Goal: Transaction & Acquisition: Purchase product/service

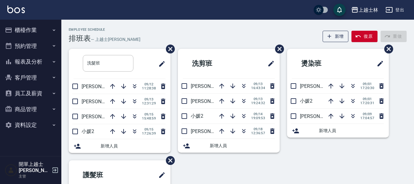
click at [29, 30] on button "櫃檯作業" at bounding box center [30, 30] width 56 height 16
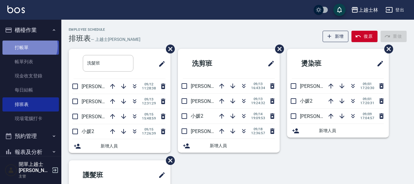
click at [28, 46] on link "打帳單" at bounding box center [30, 47] width 56 height 14
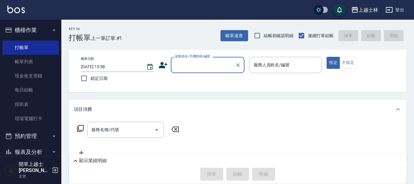
click at [187, 63] on input "顧客姓名/手機號碼/編號" at bounding box center [202, 64] width 59 height 11
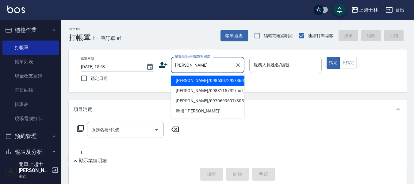
click at [214, 78] on li "[PERSON_NAME]/0986307293/8602" at bounding box center [208, 80] width 74 height 10
type input "[PERSON_NAME]/0986307293/8602"
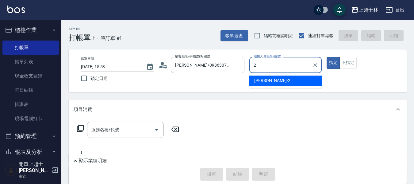
type input "小媛-2"
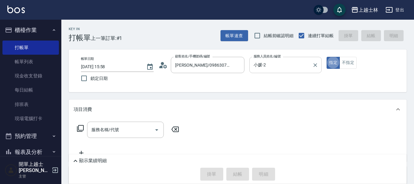
type button "true"
click at [83, 126] on icon at bounding box center [80, 128] width 7 height 7
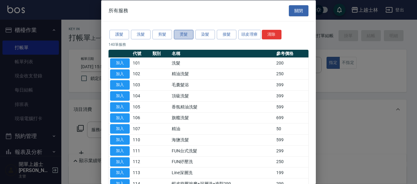
click at [181, 35] on button "燙髮" at bounding box center [184, 35] width 20 height 10
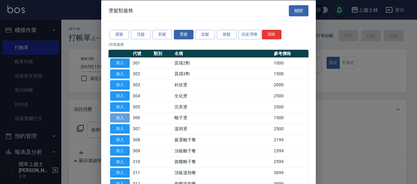
click at [118, 120] on button "加入" at bounding box center [120, 118] width 20 height 10
type input "離子燙(306)"
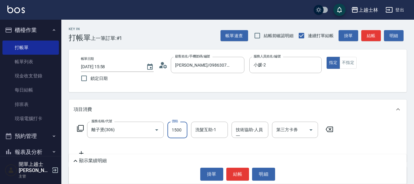
click at [178, 129] on input "1500" at bounding box center [177, 129] width 20 height 17
type input "1600"
click at [82, 129] on icon at bounding box center [80, 127] width 7 height 7
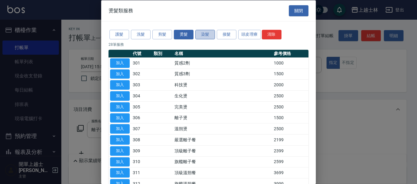
click at [206, 31] on button "染髮" at bounding box center [205, 35] width 20 height 10
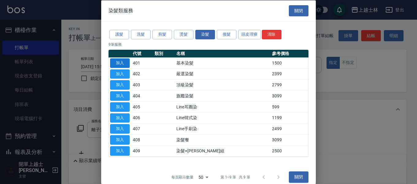
click at [120, 63] on button "加入" at bounding box center [120, 63] width 20 height 10
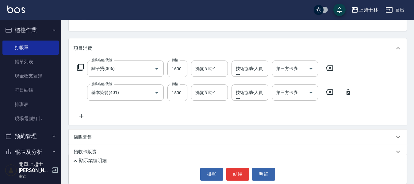
scroll to position [61, 0]
click at [184, 93] on input "1500" at bounding box center [177, 92] width 20 height 17
type input "1600"
click at [89, 135] on p "店販銷售" at bounding box center [83, 136] width 18 height 6
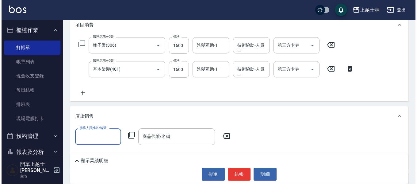
scroll to position [123, 0]
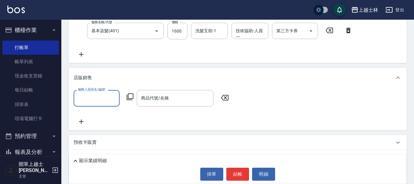
click at [97, 96] on input "服務人員姓名/編號" at bounding box center [96, 98] width 40 height 11
type input "小媛-2"
click at [130, 94] on icon at bounding box center [129, 96] width 7 height 7
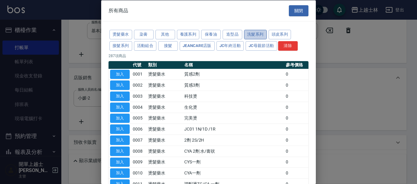
click at [248, 31] on button "洗髮系列" at bounding box center [255, 35] width 23 height 10
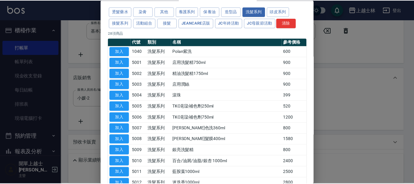
scroll to position [0, 0]
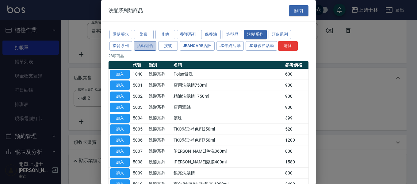
click at [146, 45] on button "活動組合" at bounding box center [145, 46] width 23 height 10
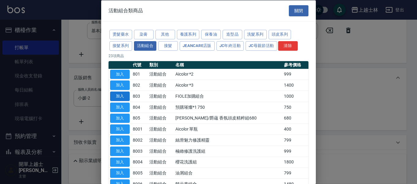
click at [123, 98] on button "加入" at bounding box center [120, 96] width 20 height 10
type input "FIOLE加購組合"
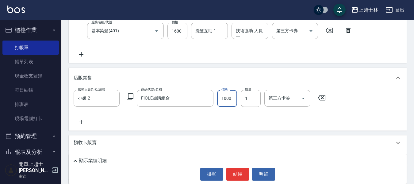
click at [223, 97] on input "1000" at bounding box center [227, 98] width 20 height 17
type input "500"
click at [240, 173] on button "結帳" at bounding box center [237, 173] width 23 height 13
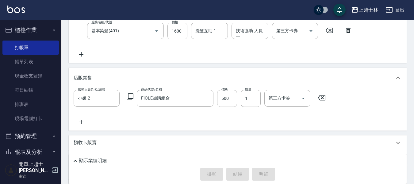
type input "[DATE] 15:59"
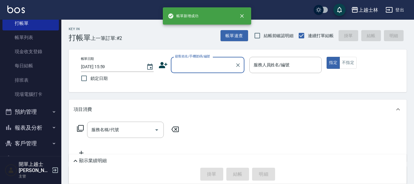
scroll to position [69, 0]
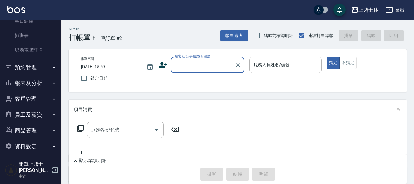
click at [37, 128] on button "商品管理" at bounding box center [30, 130] width 56 height 16
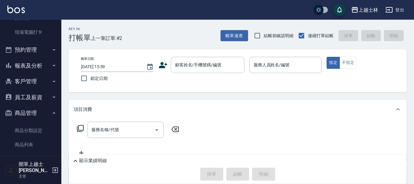
scroll to position [102, 0]
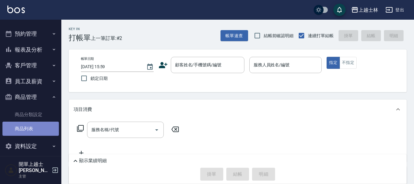
click at [35, 129] on link "商品列表" at bounding box center [30, 128] width 56 height 14
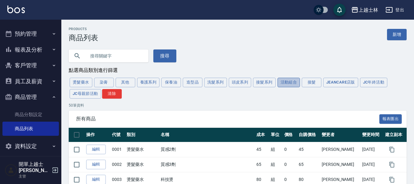
click at [284, 84] on button "活動組合" at bounding box center [288, 83] width 23 height 10
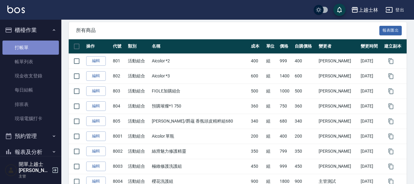
click at [44, 50] on link "打帳單" at bounding box center [30, 47] width 56 height 14
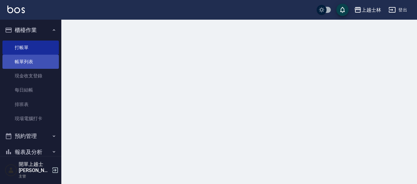
click at [35, 63] on link "帳單列表" at bounding box center [30, 62] width 56 height 14
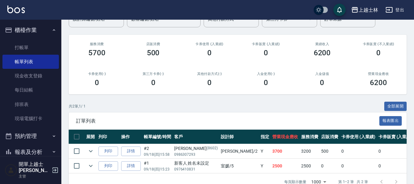
scroll to position [78, 0]
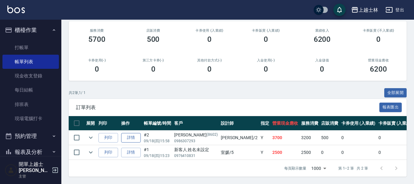
click at [129, 133] on link "詳情" at bounding box center [131, 138] width 20 height 10
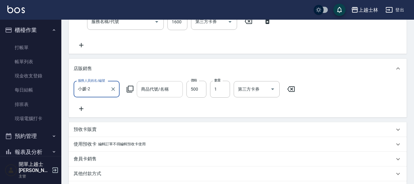
type input "[DATE] 15:58"
type input "小媛-2"
type input "基本染髮(401)"
type input "離子燙(306)"
type input "FIOLE加購組合"
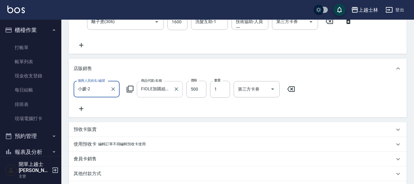
type input "[PERSON_NAME]/0986307293/8602"
click at [176, 86] on icon "Clear" at bounding box center [176, 89] width 6 height 6
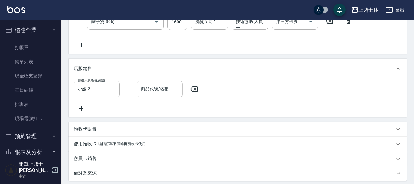
click at [130, 88] on icon at bounding box center [129, 88] width 7 height 7
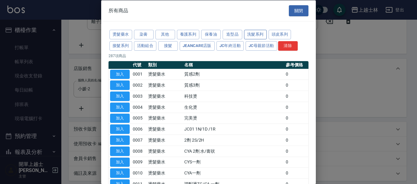
click at [258, 33] on button "洗髮系列" at bounding box center [255, 35] width 23 height 10
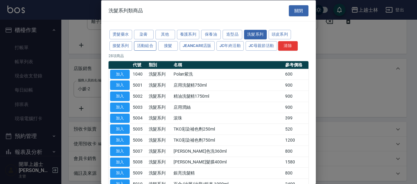
click at [144, 48] on button "活動組合" at bounding box center [145, 46] width 23 height 10
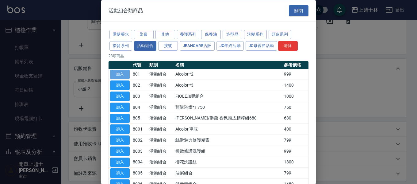
click at [118, 73] on button "加入" at bounding box center [120, 74] width 20 height 10
type input "Aicolor *2"
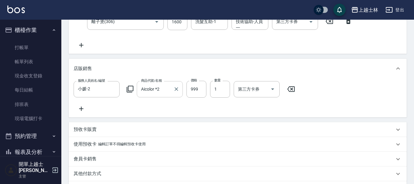
click at [128, 86] on icon at bounding box center [130, 89] width 7 height 7
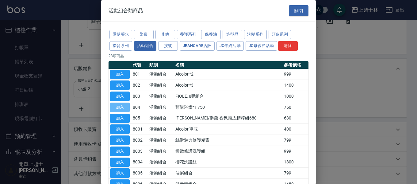
click at [123, 105] on button "加入" at bounding box center [120, 107] width 20 height 10
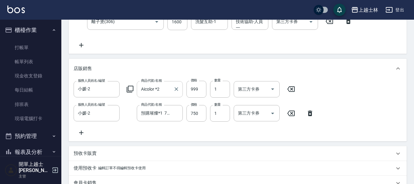
click at [288, 88] on icon at bounding box center [290, 89] width 7 height 6
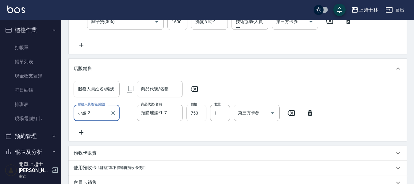
click at [190, 112] on input "750" at bounding box center [196, 113] width 20 height 17
click at [196, 113] on input "750" at bounding box center [196, 113] width 20 height 17
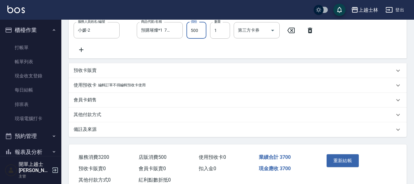
scroll to position [239, 0]
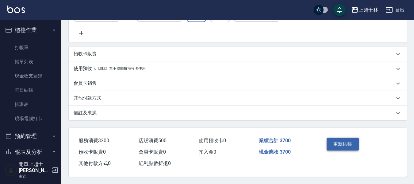
type input "500"
click at [348, 143] on button "重新結帳" at bounding box center [342, 143] width 32 height 13
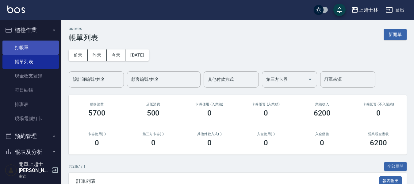
click at [35, 51] on link "打帳單" at bounding box center [30, 47] width 56 height 14
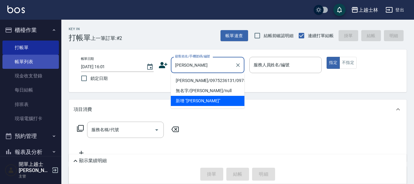
type input "[PERSON_NAME]"
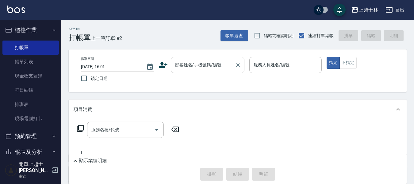
drag, startPoint x: 50, startPoint y: 65, endPoint x: 189, endPoint y: 69, distance: 138.9
click at [189, 69] on input "顧客姓名/手機號碼/編號" at bounding box center [202, 64] width 59 height 11
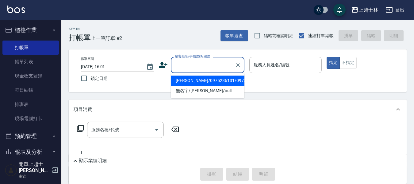
click at [192, 85] on li "[PERSON_NAME]/0975236131/0975236131" at bounding box center [208, 80] width 74 height 10
type input "[PERSON_NAME]/0975236131/0975236131"
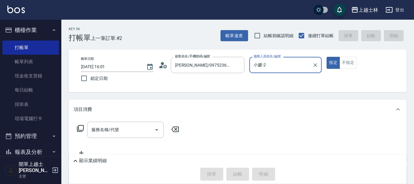
type input "小媛-2"
click at [79, 127] on icon at bounding box center [80, 127] width 7 height 7
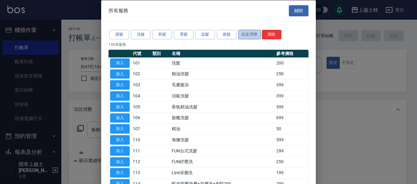
click at [245, 35] on button "頭皮理療" at bounding box center [249, 35] width 23 height 10
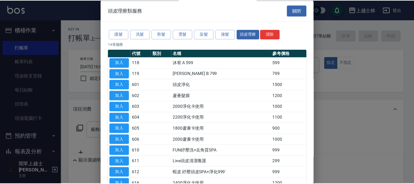
scroll to position [61, 0]
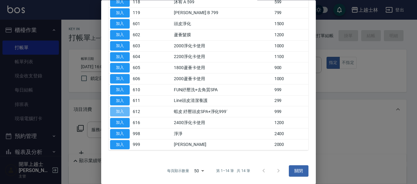
drag, startPoint x: 122, startPoint y: 114, endPoint x: 125, endPoint y: 116, distance: 4.2
click at [124, 116] on button "加入" at bounding box center [120, 112] width 20 height 10
type input "蝦皮 紓壓頭皮SPA+淨化999ˊ (612)"
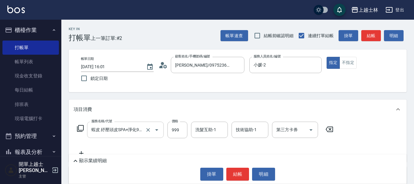
click at [122, 122] on div "蝦皮 紓壓頭皮SPA+淨化999ˊ (612) 服務名稱/代號" at bounding box center [125, 129] width 77 height 16
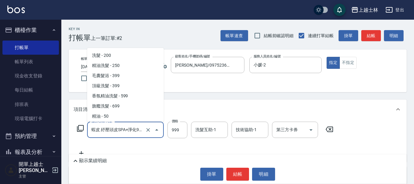
scroll to position [862, 0]
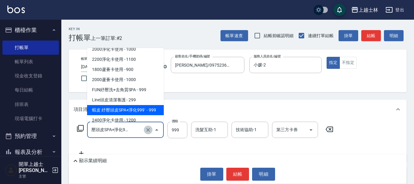
click at [149, 128] on icon "Clear" at bounding box center [148, 130] width 6 height 6
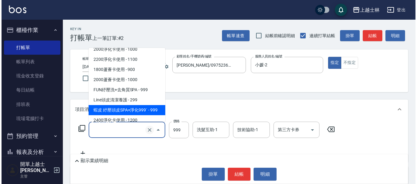
scroll to position [0, 0]
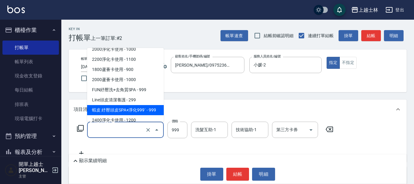
type input "蝦皮 紓壓頭皮SPA+淨化999ˊ (612)"
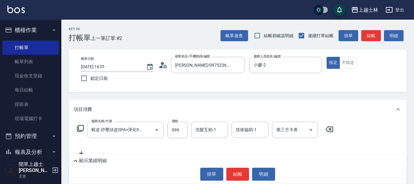
click at [83, 126] on icon at bounding box center [80, 127] width 7 height 7
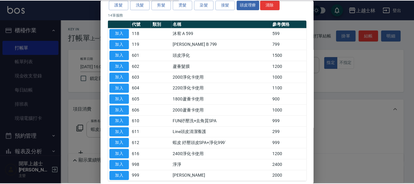
scroll to position [31, 0]
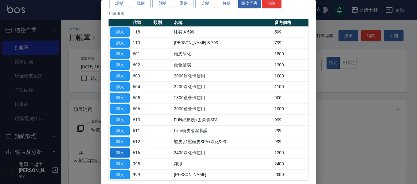
click at [120, 151] on button "加入" at bounding box center [120, 153] width 20 height 10
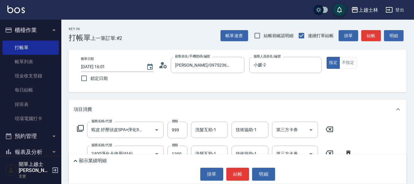
click at [329, 125] on div "服務名稱/代號 蝦皮 紓壓頭皮SPA+淨化999ˊ (612) 服務名稱/代號 價格 999 價格 洗髮互助-1 洗髮互助-1 技術協助-1 技術協助-1 第…" at bounding box center [205, 129] width 263 height 17
click at [328, 127] on icon at bounding box center [329, 128] width 15 height 7
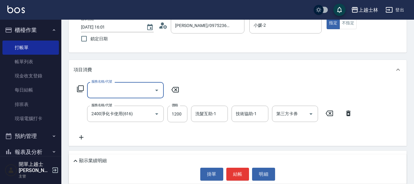
scroll to position [92, 0]
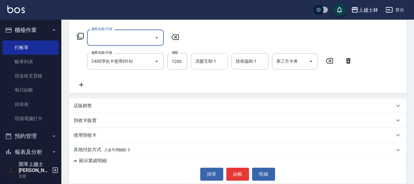
click at [211, 66] on input "洗髮互助-1" at bounding box center [209, 61] width 31 height 11
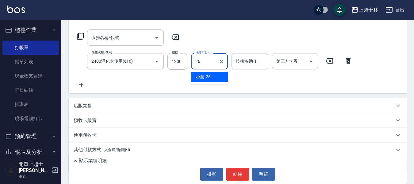
type input "小葉-26"
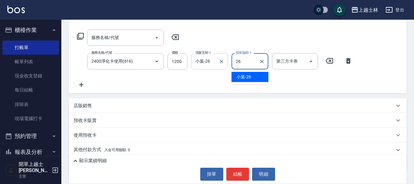
type input "小葉-26"
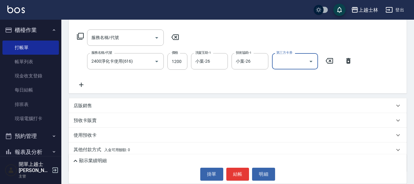
click at [289, 63] on input "第三方卡券" at bounding box center [290, 61] width 31 height 11
click at [284, 76] on span "舊有卡券" at bounding box center [295, 77] width 46 height 10
type input "舊有卡券"
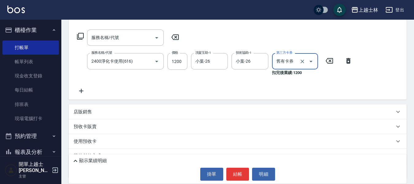
click at [81, 35] on icon at bounding box center [80, 35] width 7 height 7
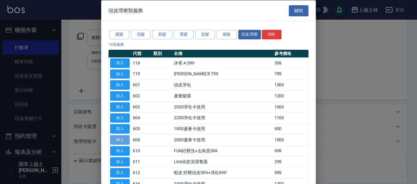
click at [116, 140] on button "加入" at bounding box center [120, 140] width 20 height 10
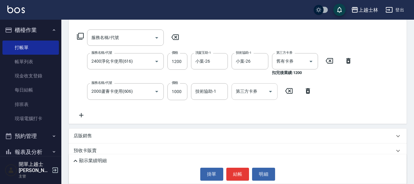
click at [253, 90] on div "第三方卡券 第三方卡券" at bounding box center [254, 91] width 46 height 16
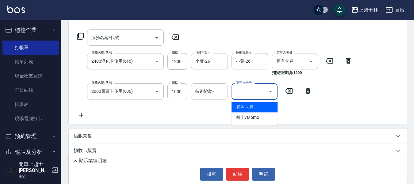
click at [249, 110] on span "舊有卡券" at bounding box center [254, 107] width 46 height 10
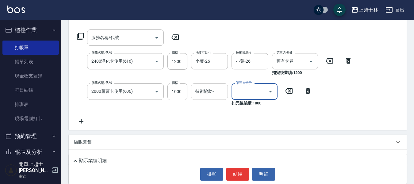
type input "舊有卡券"
click at [204, 93] on input "技術協助-1" at bounding box center [209, 91] width 31 height 11
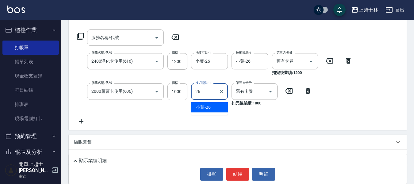
type input "小葉-26"
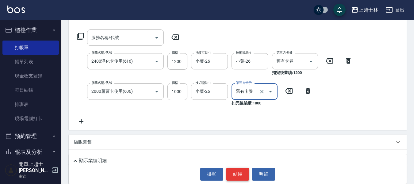
click at [244, 176] on button "結帳" at bounding box center [237, 173] width 23 height 13
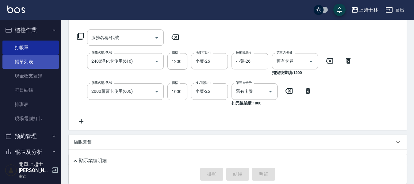
type input "[DATE] 16:19"
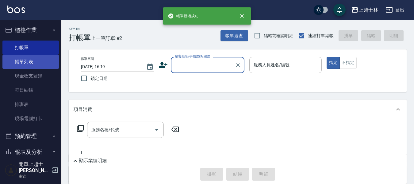
scroll to position [0, 0]
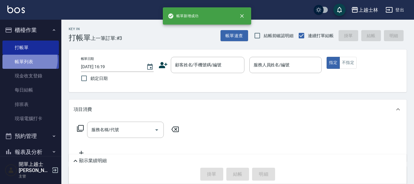
click at [28, 60] on link "帳單列表" at bounding box center [30, 62] width 56 height 14
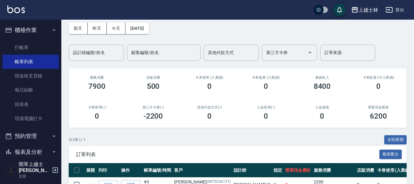
scroll to position [1, 0]
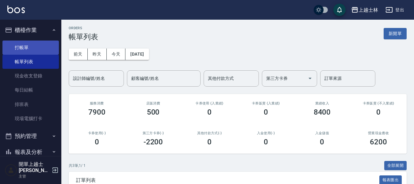
click at [30, 47] on link "打帳單" at bounding box center [30, 47] width 56 height 14
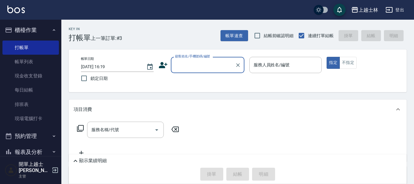
click at [40, 37] on button "櫃檯作業" at bounding box center [30, 30] width 56 height 16
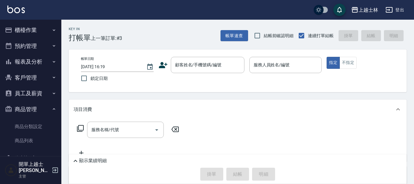
click at [34, 31] on button "櫃檯作業" at bounding box center [30, 30] width 56 height 16
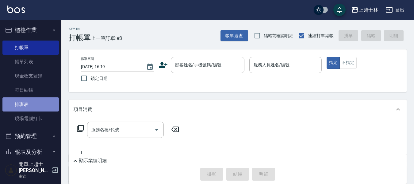
click at [33, 107] on link "排班表" at bounding box center [30, 104] width 56 height 14
